Goal: Transaction & Acquisition: Purchase product/service

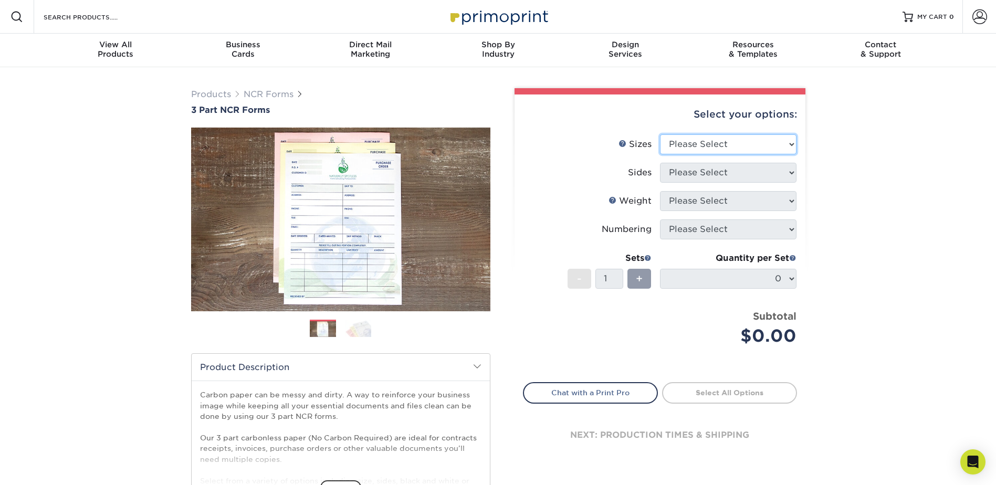
click at [766, 144] on select "Please Select 5.5" x 8.5" 8.5" x 11"" at bounding box center [728, 144] width 136 height 20
select select "8.50x11.00"
click at [660, 134] on select "Please Select 5.5" x 8.5" 8.5" x 11"" at bounding box center [728, 144] width 136 height 20
click at [784, 170] on select "Please Select Black & White (1/0) Full Color (4/0)" at bounding box center [728, 173] width 136 height 20
select select "2295b6f0-1f96-4774-b4ab-d24da34c0f39"
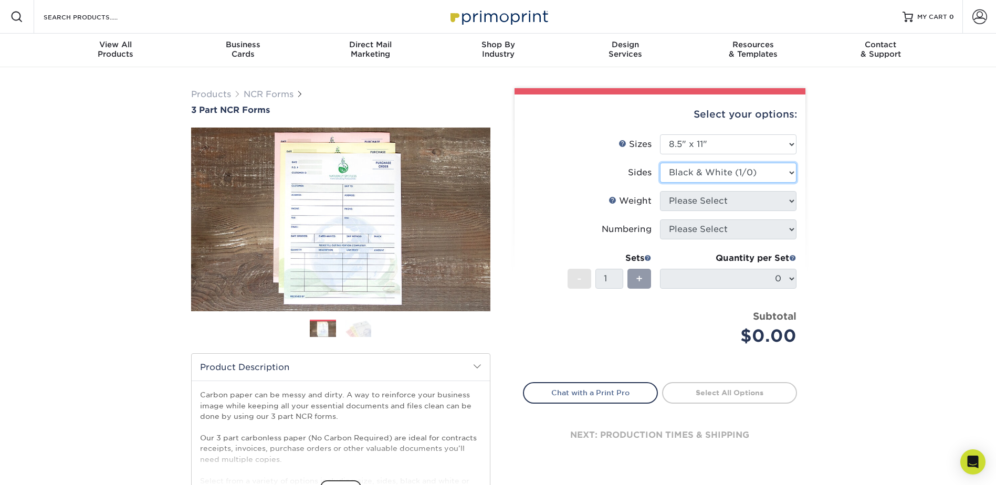
click at [660, 163] on select "Please Select Black & White (1/0) Full Color (4/0)" at bounding box center [728, 173] width 136 height 20
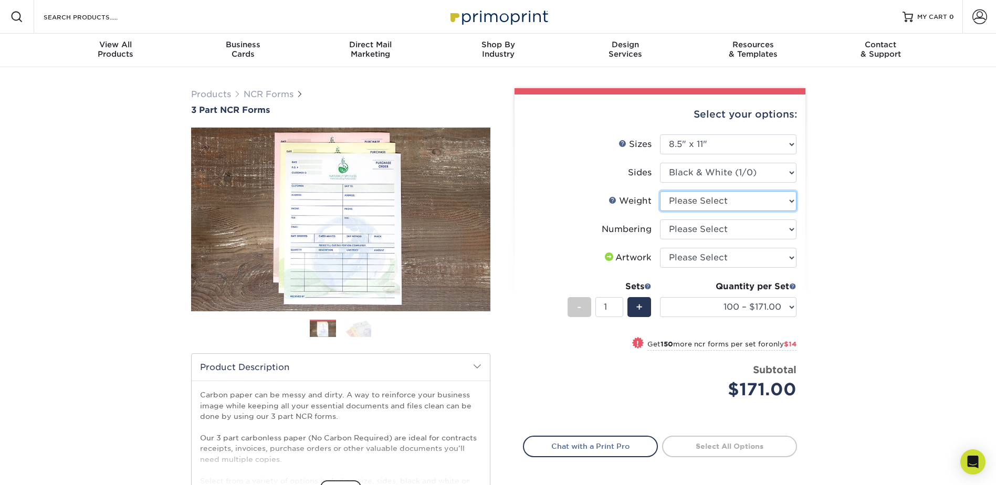
click at [783, 199] on select "Please Select 20LB3P" at bounding box center [728, 201] width 136 height 20
select select "20LB3P"
click at [660, 191] on select "Please Select 20LB3P" at bounding box center [728, 201] width 136 height 20
